Goal: Find specific page/section: Find specific page/section

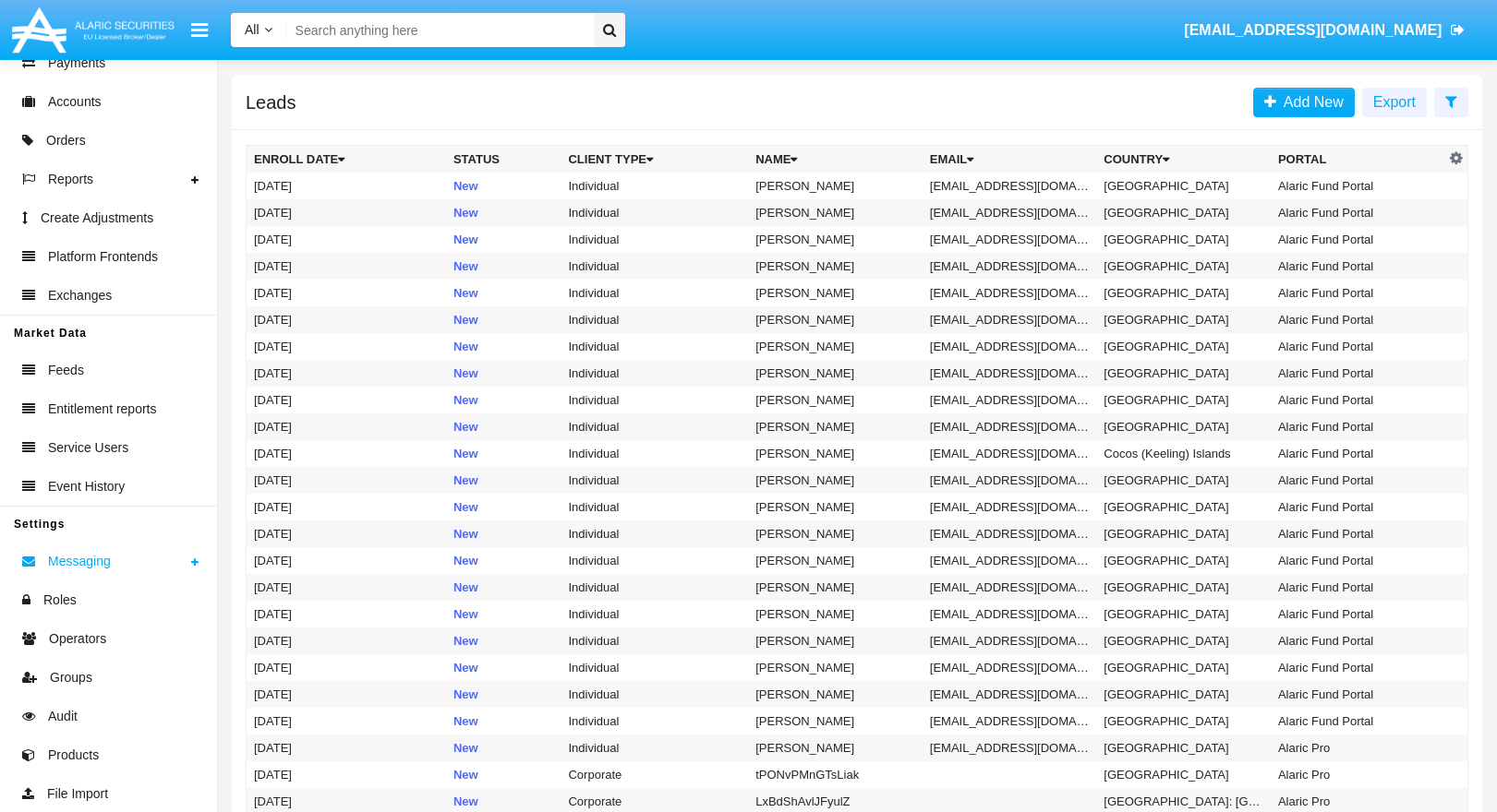
scroll to position [361, 0]
click at [66, 674] on span "Groups" at bounding box center [71, 677] width 43 height 19
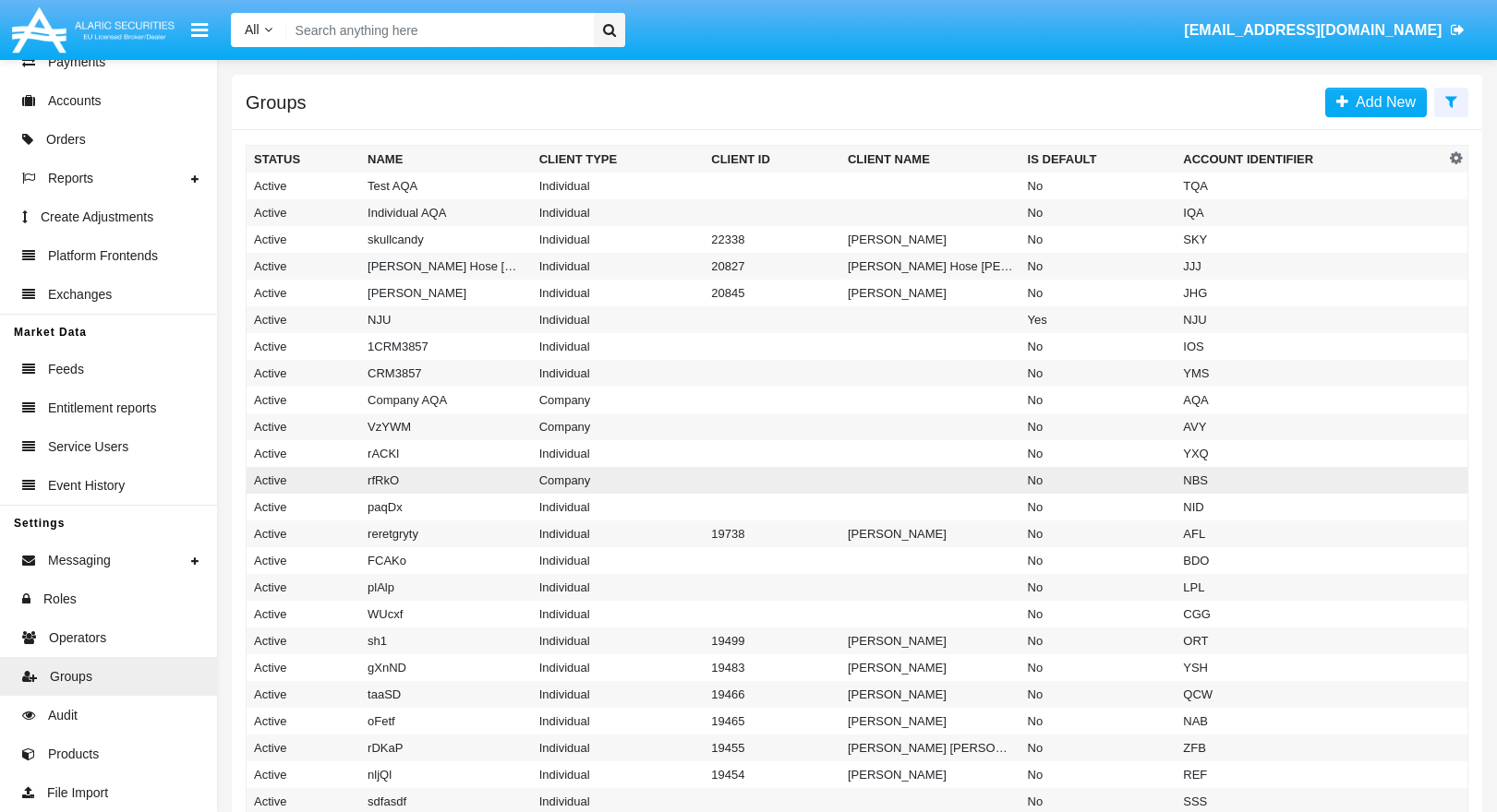
scroll to position [824, 0]
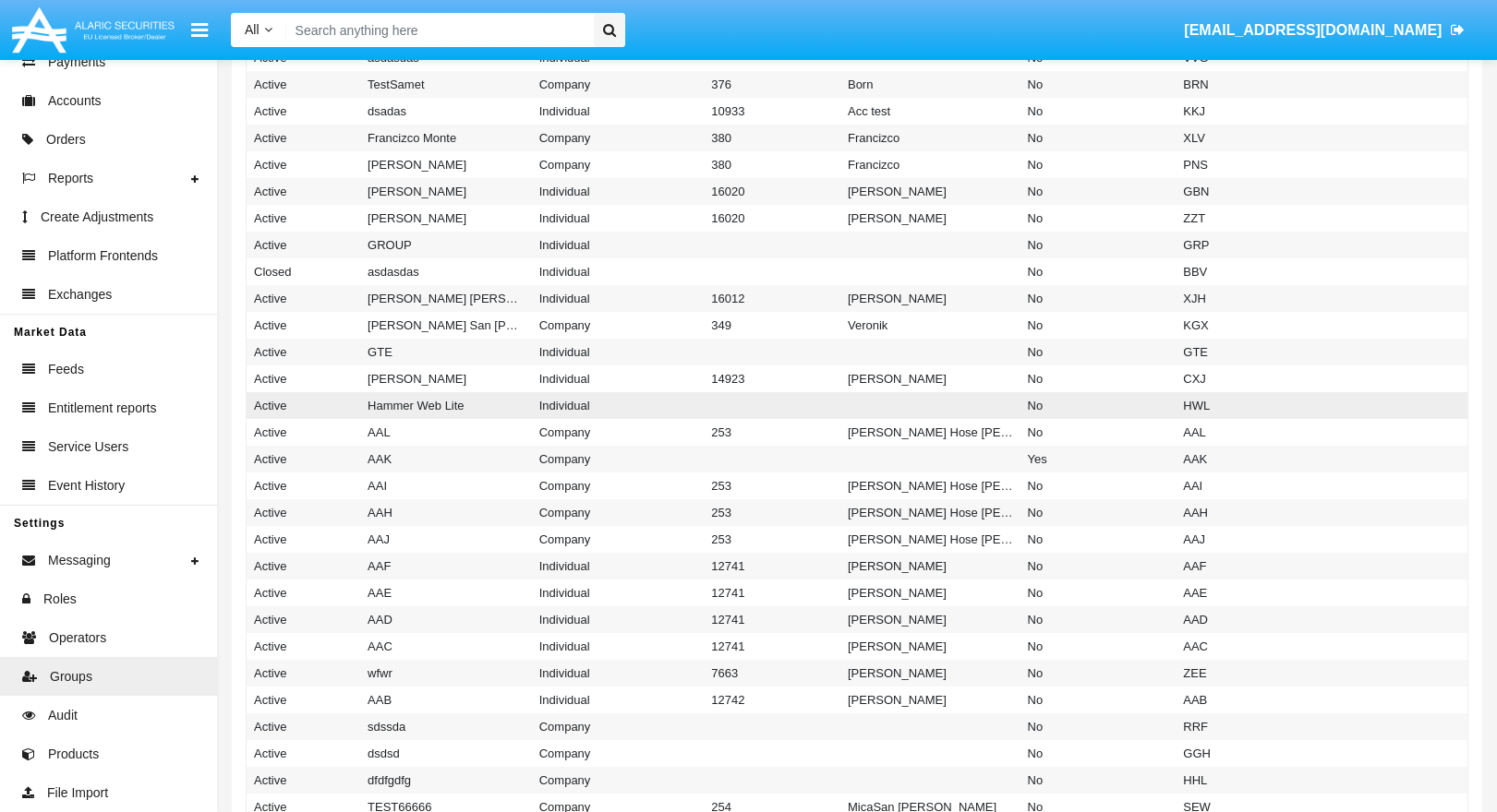
click at [453, 408] on td "Hammer Web Lite" at bounding box center [446, 406] width 172 height 27
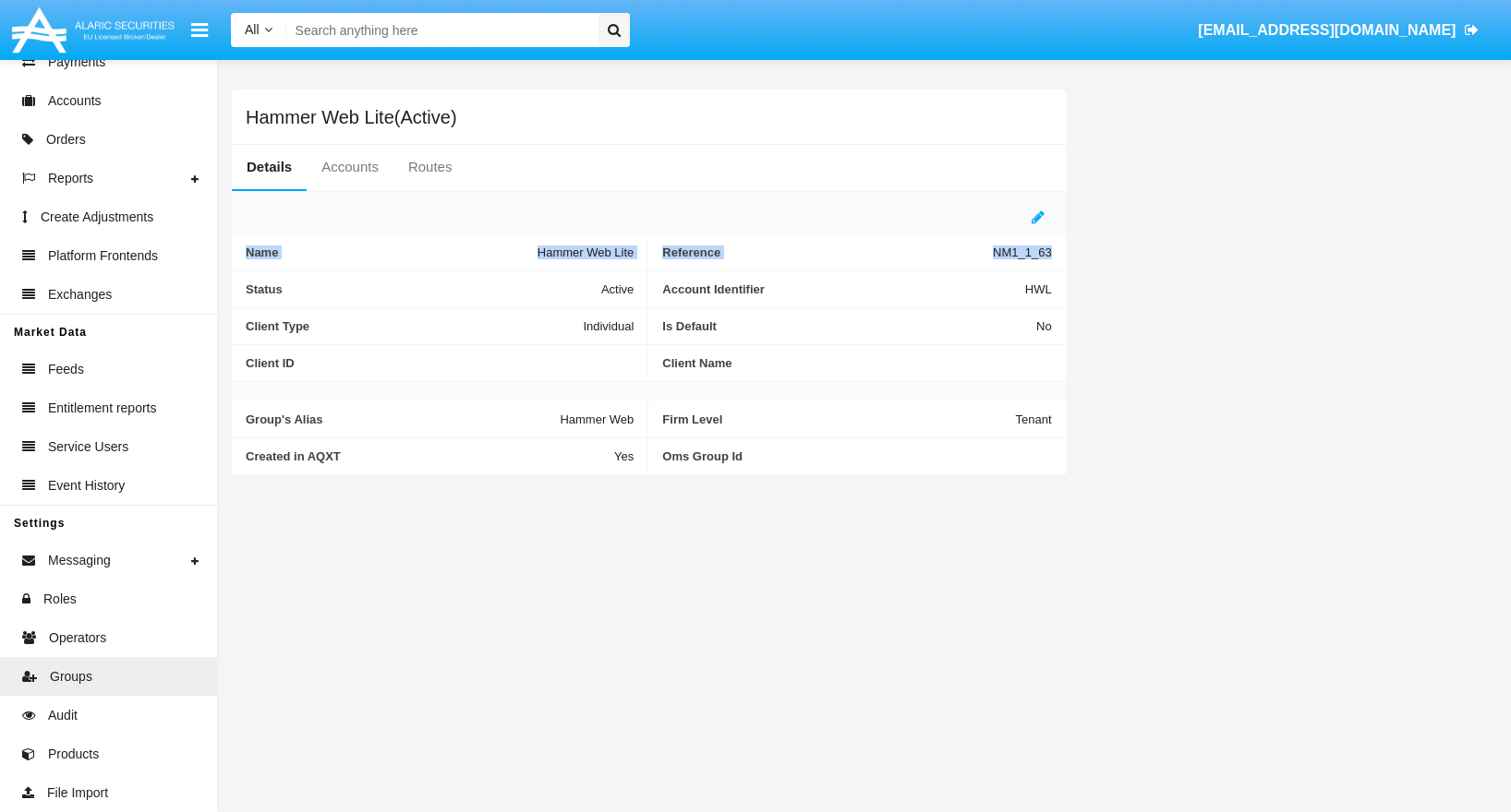
drag, startPoint x: 245, startPoint y: 251, endPoint x: 1082, endPoint y: 259, distance: 837.0
click at [1082, 259] on div "Hammer Web Lite(Active) Details Accounts Routes Name Hammer Web Lite Reference …" at bounding box center [864, 282] width 1292 height 416
copy div "Name Hammer Web Lite Reference NM1_1_63"
